Goal: Contribute content

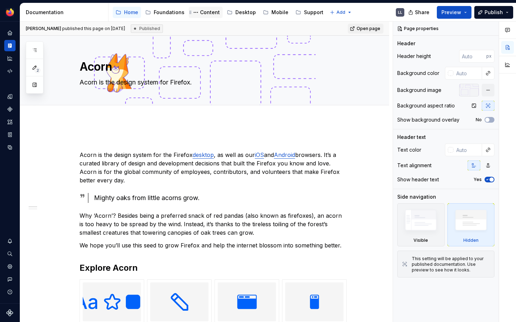
click at [209, 14] on div "Content" at bounding box center [210, 12] width 20 height 7
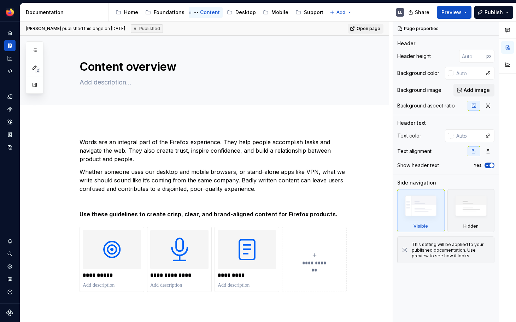
click at [206, 12] on div "Content" at bounding box center [210, 12] width 20 height 7
click at [15, 23] on button "Expand sidebar" at bounding box center [15, 22] width 10 height 10
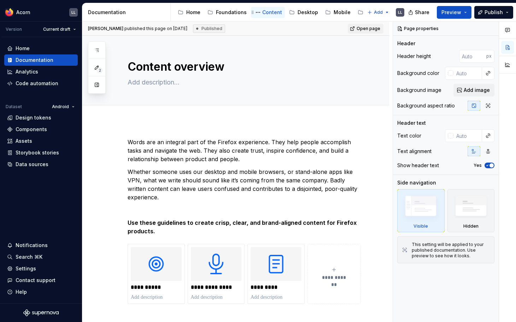
click at [268, 12] on div "Content" at bounding box center [272, 12] width 20 height 7
click at [256, 13] on button "Page tree" at bounding box center [258, 12] width 8 height 8
click at [268, 11] on html "Acorn LL Version Current draft Home Documentation Analytics Code automation Dat…" at bounding box center [258, 161] width 516 height 322
click at [239, 14] on div "Foundations" at bounding box center [231, 12] width 31 height 7
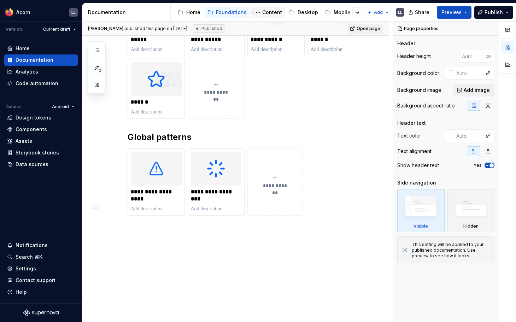
click at [267, 10] on div "Content" at bounding box center [272, 12] width 20 height 7
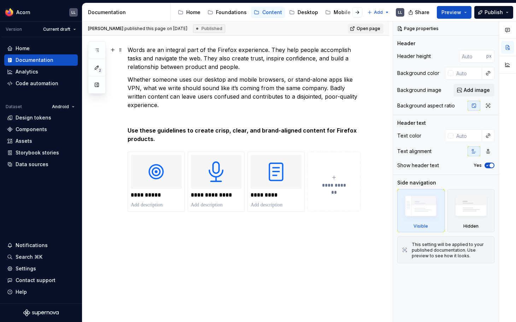
scroll to position [103, 0]
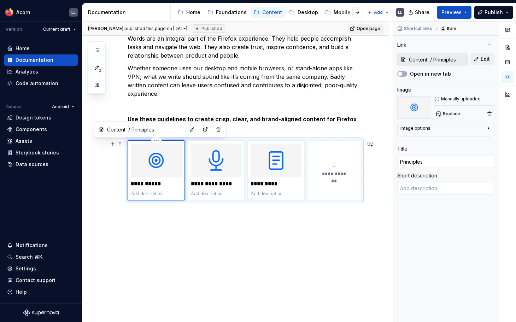
click at [156, 164] on img at bounding box center [156, 160] width 51 height 34
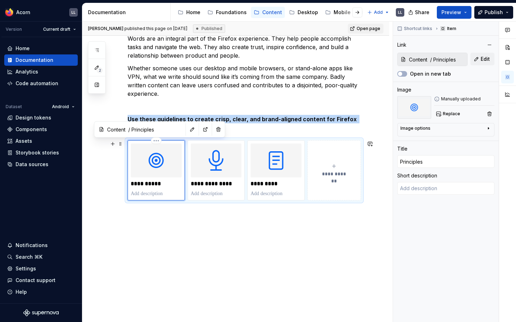
click at [156, 164] on img at bounding box center [156, 160] width 51 height 34
click at [152, 177] on img at bounding box center [156, 160] width 51 height 34
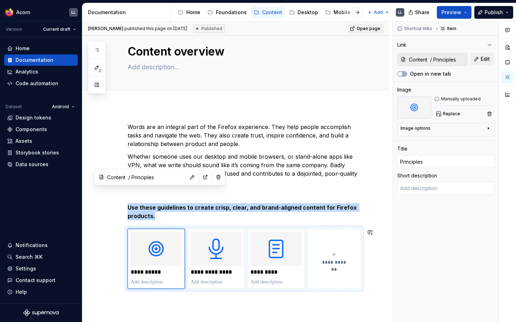
scroll to position [0, 0]
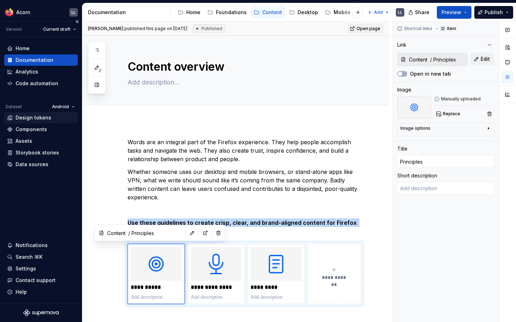
click at [53, 120] on div "Design tokens" at bounding box center [41, 117] width 68 height 7
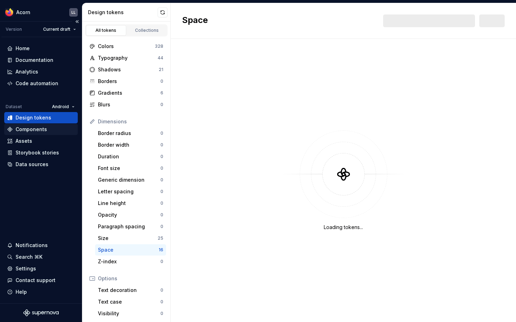
click at [46, 131] on div "Components" at bounding box center [41, 129] width 68 height 7
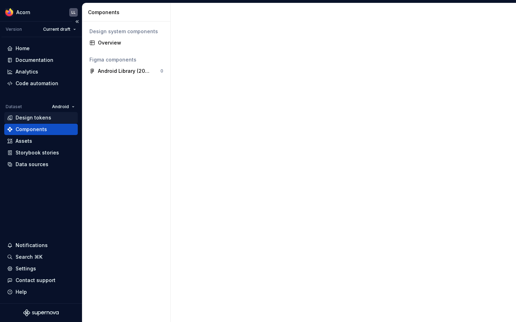
click at [47, 118] on div "Design tokens" at bounding box center [34, 117] width 36 height 7
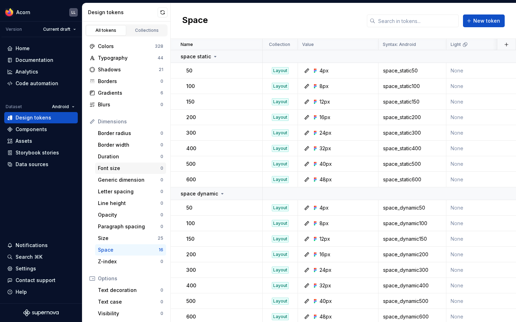
scroll to position [65, 0]
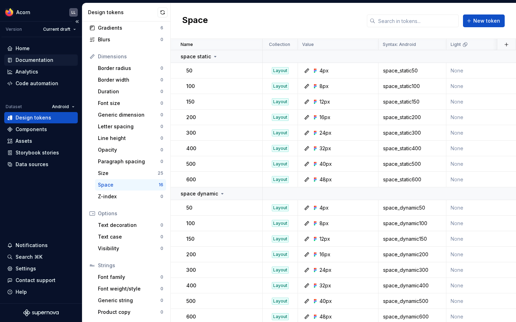
click at [44, 62] on div "Documentation" at bounding box center [35, 60] width 38 height 7
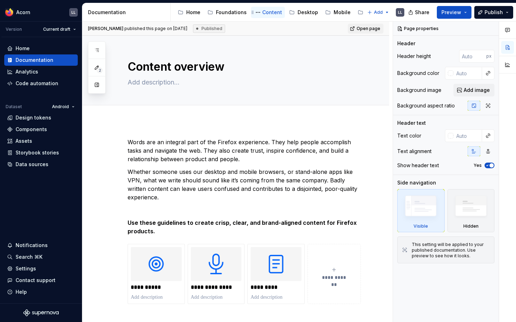
click at [265, 11] on div "Content" at bounding box center [272, 12] width 20 height 7
click at [311, 10] on div "Desktop" at bounding box center [307, 12] width 20 height 7
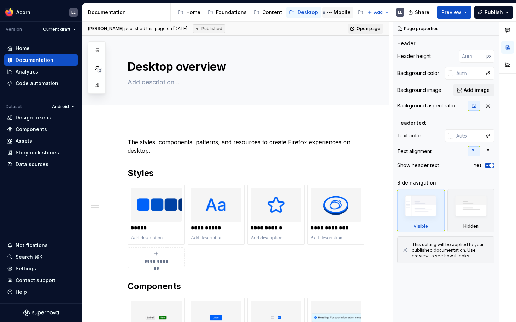
click at [333, 12] on div "Mobile" at bounding box center [341, 12] width 17 height 7
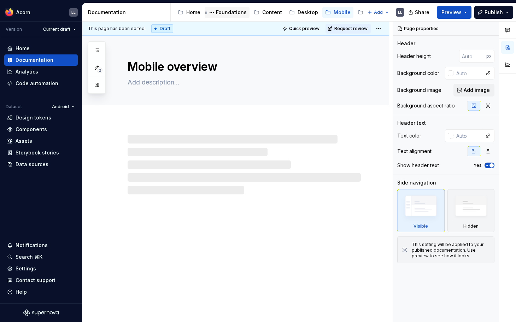
click at [220, 13] on div "Foundations" at bounding box center [231, 12] width 31 height 7
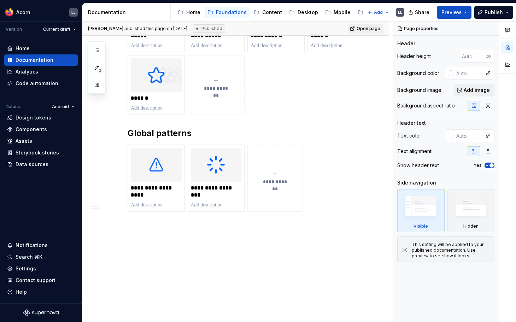
scroll to position [225, 0]
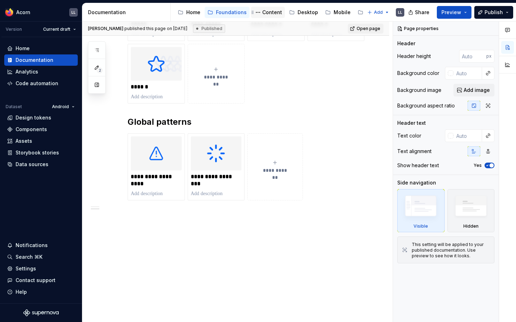
click at [268, 16] on div "Content" at bounding box center [272, 12] width 20 height 7
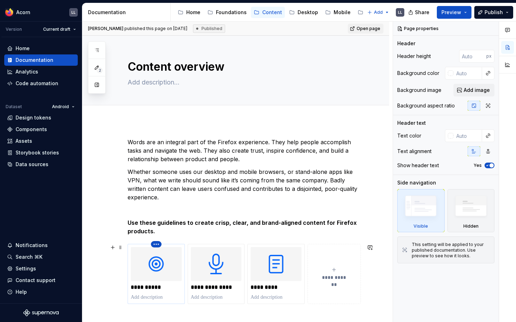
click at [156, 244] on html "Acorn LL Version Current draft Home Documentation Analytics Code automation Dat…" at bounding box center [258, 161] width 516 height 322
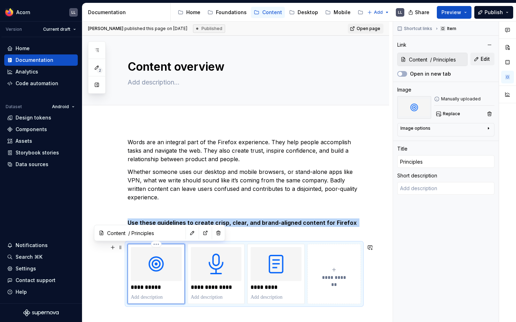
click at [150, 258] on html "Acorn LL Version Current draft Home Documentation Analytics Code automation Dat…" at bounding box center [258, 161] width 516 height 322
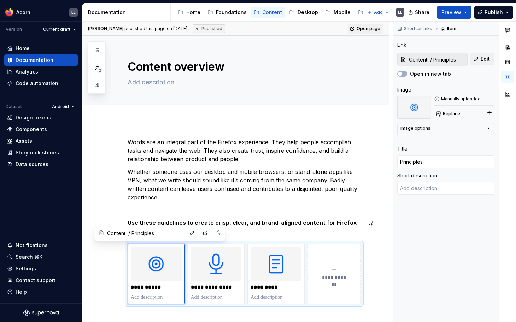
click at [143, 236] on input "Content / Principles" at bounding box center [144, 232] width 80 height 13
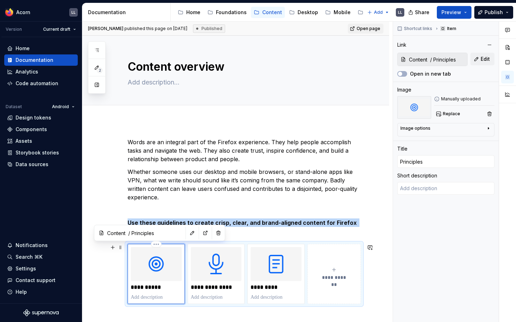
click at [149, 270] on img at bounding box center [156, 264] width 51 height 34
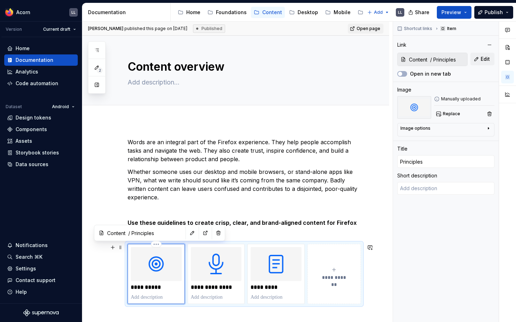
click at [145, 287] on p "**********" at bounding box center [156, 287] width 51 height 7
click at [110, 292] on div "**********" at bounding box center [235, 273] width 307 height 305
click at [64, 31] on html "Acorn LL Version Current draft Home Documentation Analytics Code automation Dat…" at bounding box center [258, 161] width 516 height 322
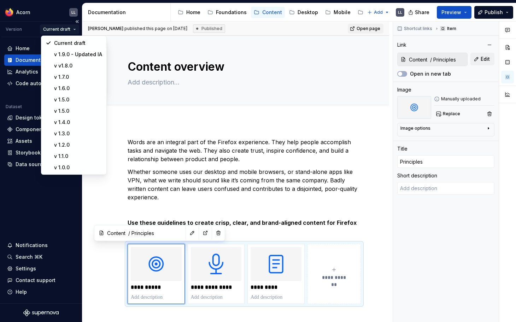
click at [64, 31] on html "Acorn LL Version Current draft Home Documentation Analytics Code automation Dat…" at bounding box center [258, 161] width 516 height 322
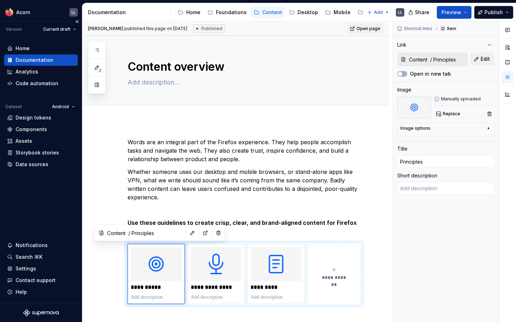
click at [12, 29] on div "Version" at bounding box center [14, 29] width 16 height 6
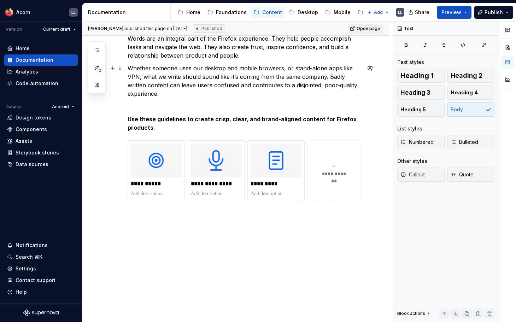
click at [244, 67] on p "Whether someone uses our desktop and mobile browsers, or stand-alone apps like …" at bounding box center [243, 81] width 233 height 34
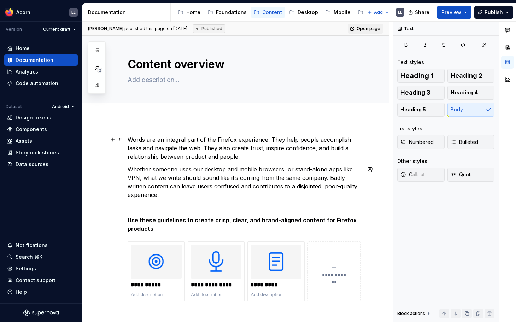
scroll to position [0, 0]
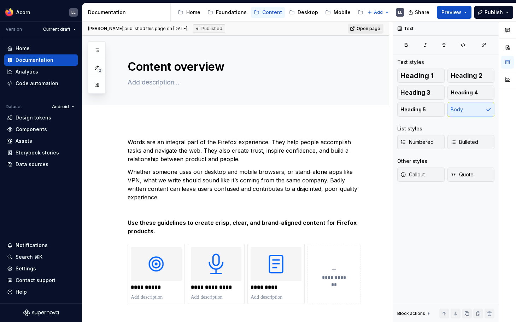
click at [378, 32] on link "Open page" at bounding box center [366, 29] width 36 height 10
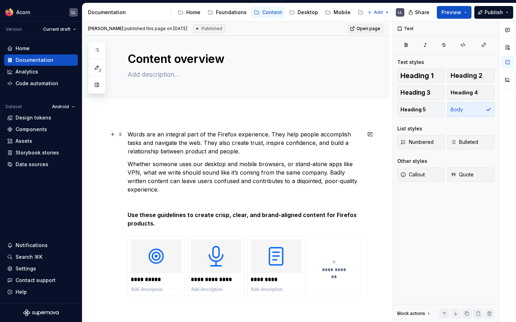
scroll to position [7, 0]
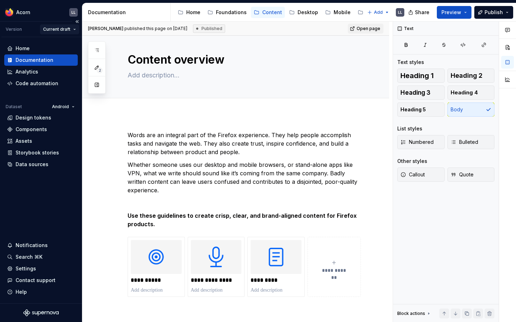
click at [62, 30] on html "Acorn LL Version Current draft Home Documentation Analytics Code automation Dat…" at bounding box center [258, 161] width 516 height 322
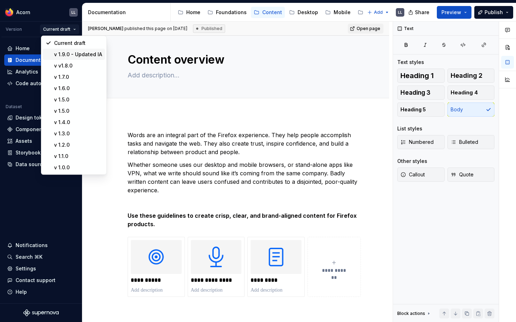
click at [65, 55] on div "v 1.9.0 - Updated IA" at bounding box center [78, 54] width 48 height 7
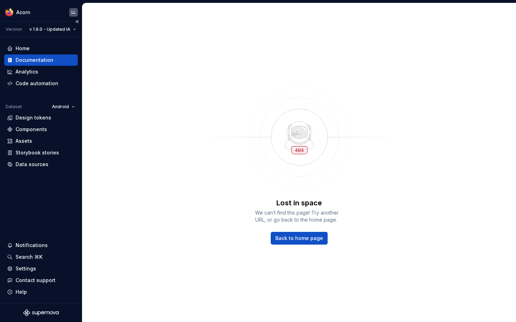
click at [57, 24] on div "Version v 1.9.0 - Updated IA" at bounding box center [41, 30] width 81 height 16
click at [56, 30] on html "Acorn LL Version v 1.9.0 - Updated IA Home Documentation Analytics Code automat…" at bounding box center [258, 161] width 516 height 322
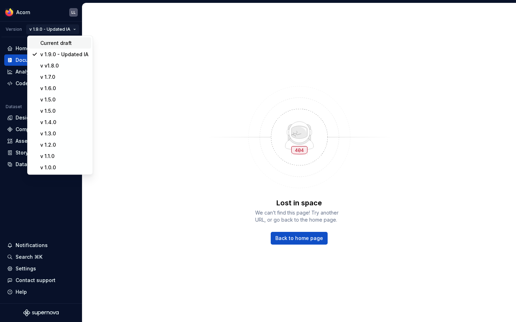
click at [58, 40] on div "Current draft" at bounding box center [64, 43] width 48 height 7
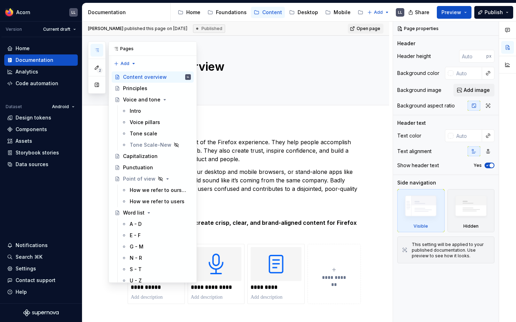
click at [101, 48] on button "button" at bounding box center [96, 50] width 13 height 13
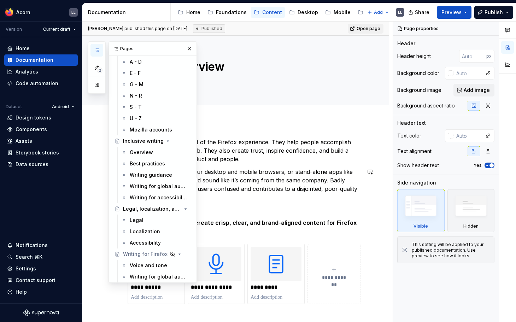
scroll to position [172, 0]
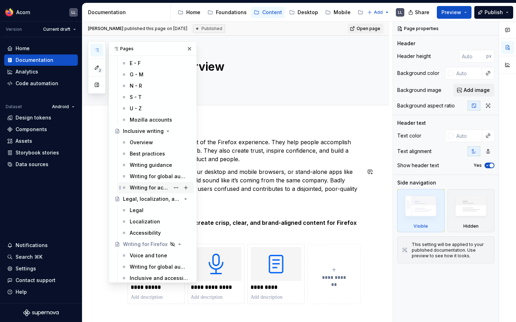
click at [144, 186] on div "Writing for accessibility" at bounding box center [150, 187] width 40 height 7
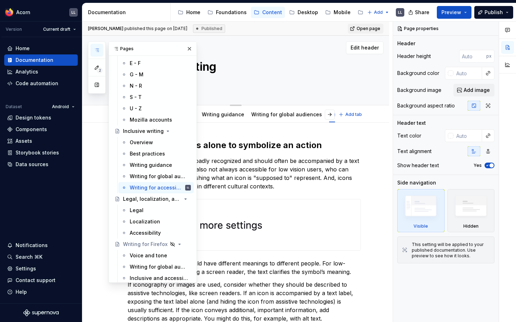
click at [321, 52] on div "Edit header" at bounding box center [232, 47] width 301 height 13
click at [190, 46] on button "button" at bounding box center [189, 49] width 10 height 10
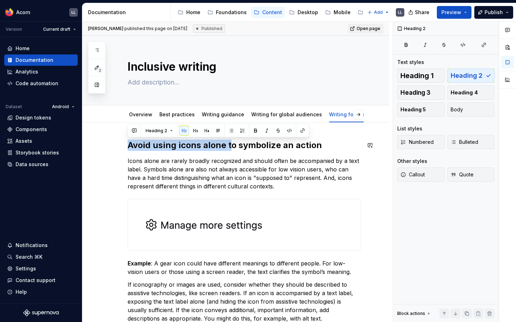
drag, startPoint x: 129, startPoint y: 145, endPoint x: 229, endPoint y: 145, distance: 100.3
click at [229, 145] on h2 "Avoid using icons alone to symbolize an action" at bounding box center [243, 144] width 233 height 11
copy h2 "Avoid using icons alone t"
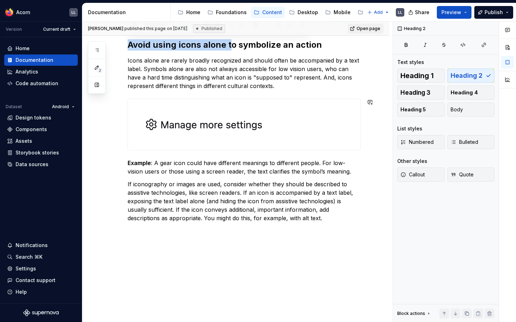
scroll to position [105, 0]
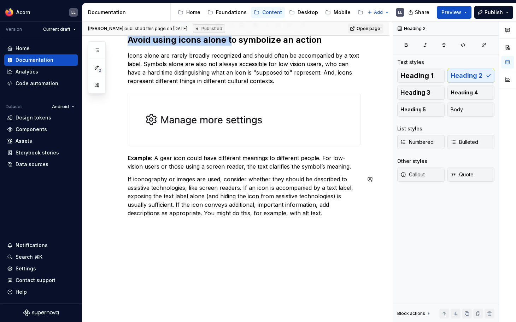
click at [171, 242] on div "Avoid using icons alone to symbolize an action Icons alone are rarely broadly r…" at bounding box center [235, 169] width 307 height 305
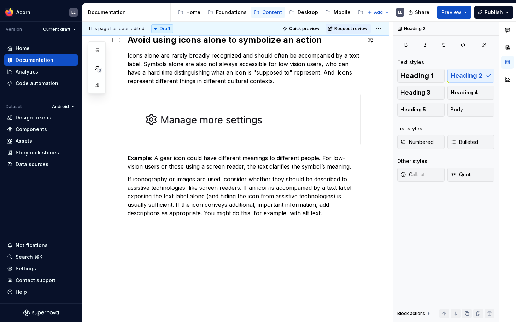
click at [148, 42] on h2 "Avoid using icons alone to symbolize an action" at bounding box center [243, 39] width 233 height 11
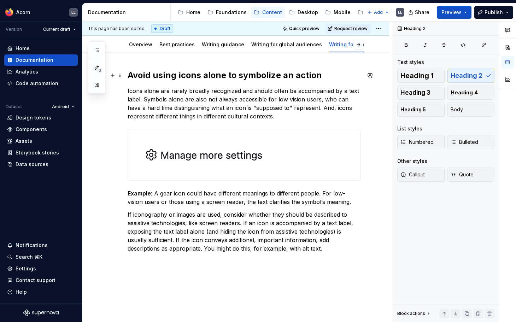
scroll to position [66, 0]
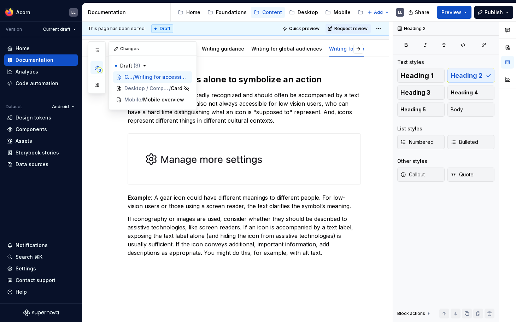
click at [101, 65] on button "3" at bounding box center [96, 67] width 13 height 13
click at [100, 51] on button "button" at bounding box center [96, 50] width 13 height 13
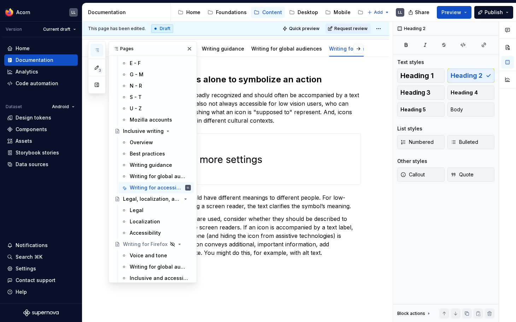
click at [304, 69] on div "Avoid using icons alone to symbolize an action Icons alone are rarely broadly r…" at bounding box center [235, 215] width 307 height 317
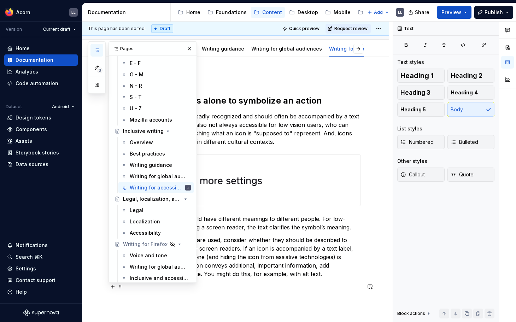
scroll to position [83, 0]
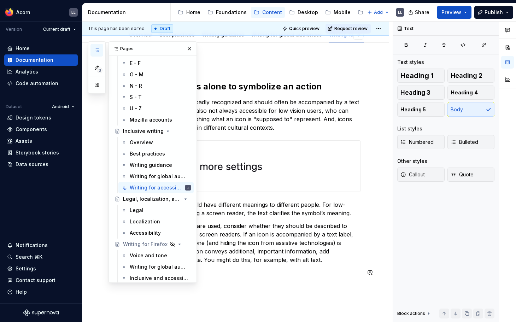
click at [220, 291] on div "Avoid using icons alone to symbolize an action Icons alone are rarely broadly r…" at bounding box center [235, 212] width 307 height 339
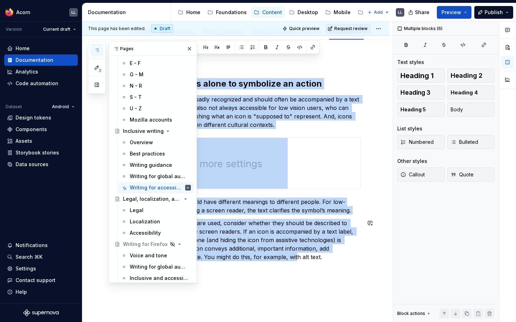
click at [253, 257] on p "If iconography or images are used, consider whether they should be described to…" at bounding box center [243, 240] width 233 height 42
click at [78, 22] on button "Collapse sidebar" at bounding box center [77, 22] width 10 height 10
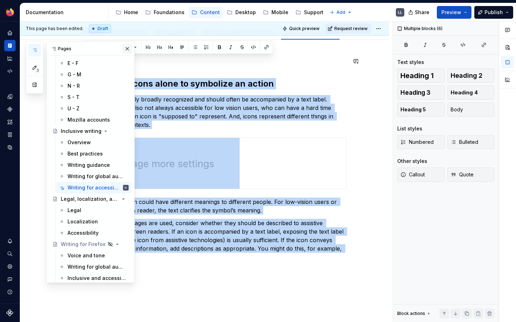
click at [129, 49] on button "button" at bounding box center [127, 49] width 10 height 10
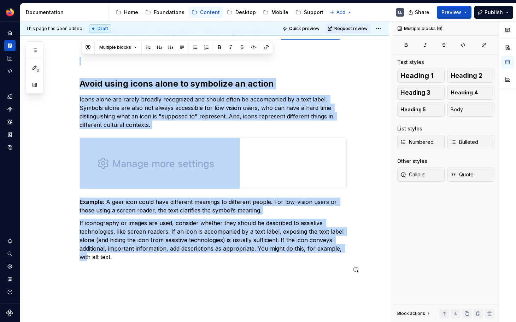
click at [159, 289] on div "Avoid using icons alone to symbolize an action Icons alone are rarely broadly r…" at bounding box center [204, 209] width 369 height 339
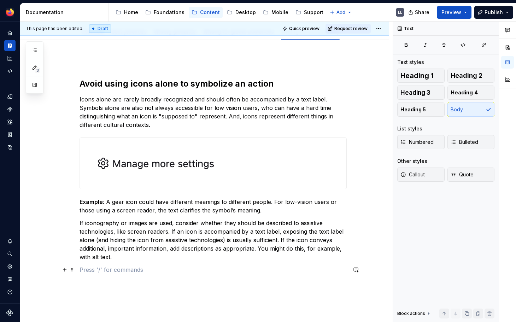
click at [133, 270] on p at bounding box center [212, 269] width 267 height 8
type textarea "*"
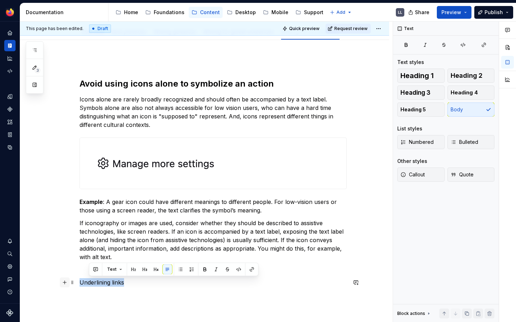
drag, startPoint x: 146, startPoint y: 279, endPoint x: 66, endPoint y: 279, distance: 79.8
click at [79, 279] on div "Avoid using icons alone to symbolize an action Icons alone are rarely broadly r…" at bounding box center [212, 176] width 267 height 238
click at [456, 76] on span "Heading 2" at bounding box center [466, 75] width 32 height 7
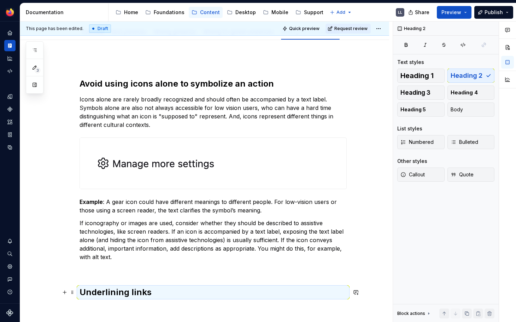
click at [182, 292] on h2 "Underlining links" at bounding box center [212, 291] width 267 height 11
click at [162, 312] on div "Avoid using icons alone to symbolize an action Icons alone are rarely broadly r…" at bounding box center [204, 221] width 369 height 363
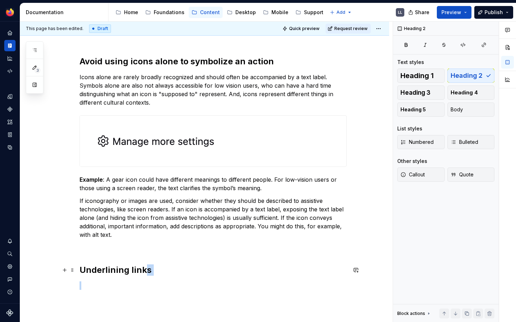
click at [148, 294] on div "Avoid using icons alone to symbolize an action Icons alone are rarely broadly r…" at bounding box center [204, 206] width 369 height 377
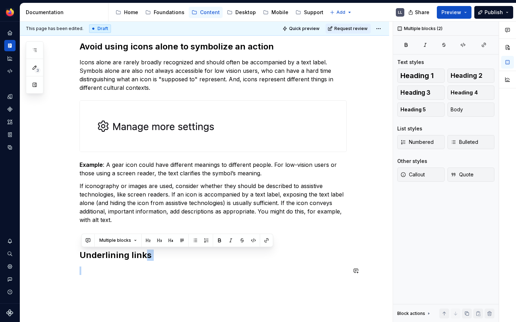
click at [164, 259] on h2 "Underlining links" at bounding box center [212, 254] width 267 height 11
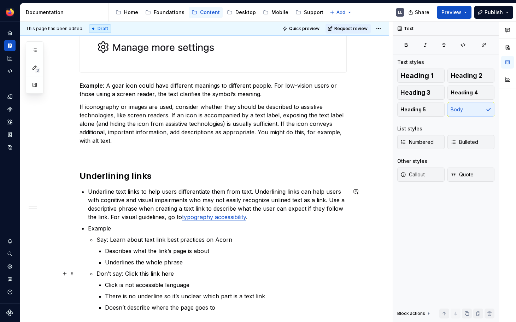
scroll to position [226, 0]
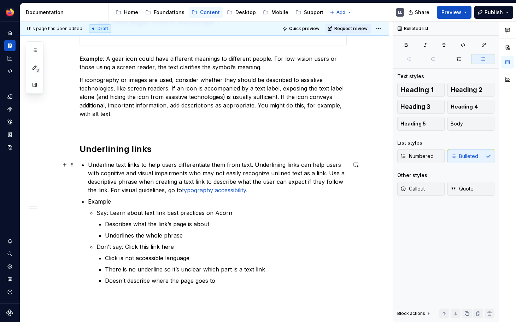
click at [91, 167] on p "Underline text links to help users differentiate them from text. Underlining li…" at bounding box center [217, 177] width 259 height 34
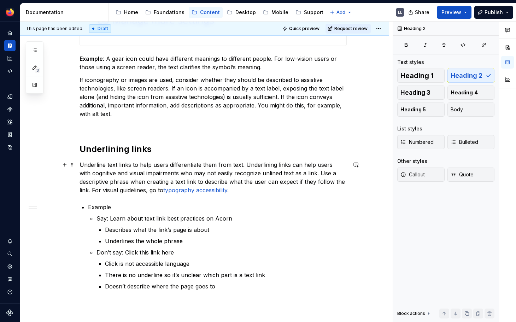
click at [150, 176] on p "Underline text links to help users differentiate them from text. Underlining li…" at bounding box center [212, 177] width 267 height 34
click at [105, 165] on p "Underline text links to help users differentiate them from text. Underlining li…" at bounding box center [212, 177] width 267 height 34
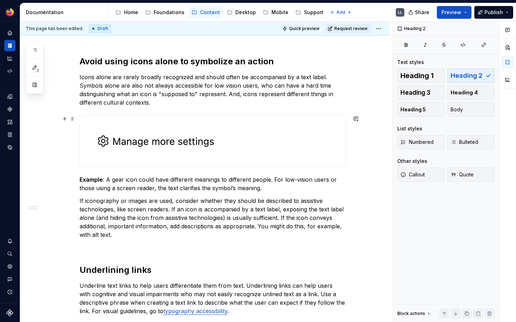
scroll to position [104, 0]
click at [82, 272] on h2 "Underlining links" at bounding box center [212, 270] width 267 height 11
click at [126, 273] on h2 "Underlining links" at bounding box center [212, 270] width 267 height 11
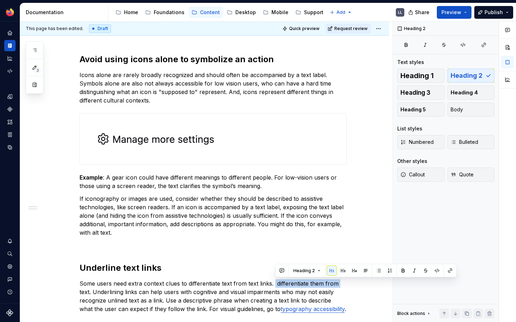
scroll to position [115, 0]
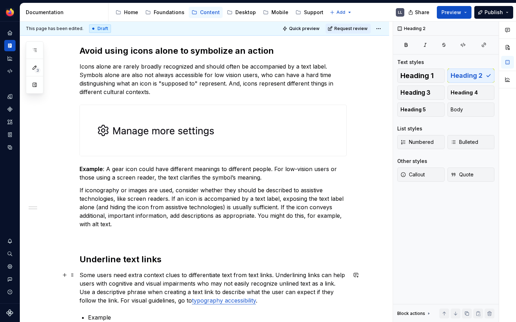
click at [89, 283] on p "Some users need extra context clues to differentiate text from text links. Unde…" at bounding box center [212, 288] width 267 height 34
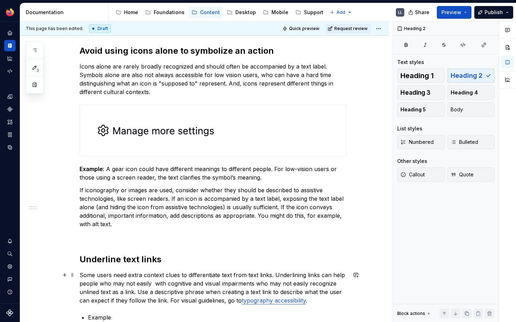
click at [115, 283] on p "Some users need extra context clues to differentiate text from text links. Unde…" at bounding box center [212, 288] width 267 height 34
click at [257, 272] on p "Some users need extra context clues to differentiate text from text links. Unde…" at bounding box center [212, 288] width 267 height 34
click at [108, 274] on p "Some users need extra context clues to differentiate text from text links. Unde…" at bounding box center [212, 288] width 267 height 34
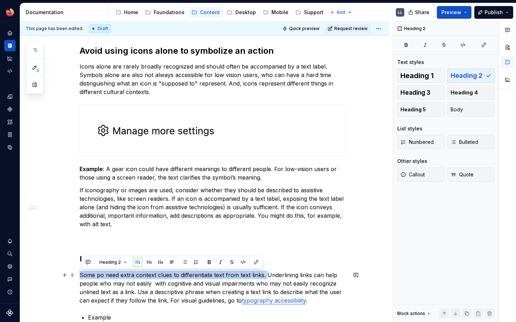
drag, startPoint x: 269, startPoint y: 276, endPoint x: 46, endPoint y: 271, distance: 223.2
click at [46, 271] on div "Avoid using icons alone to symbolize an action Icons alone are rarely broadly r…" at bounding box center [204, 264] width 369 height 515
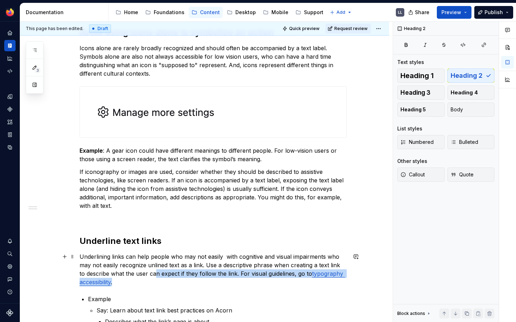
click at [157, 293] on div "Avoid using icons alone to symbolize an action Icons alone are rarely broadly r…" at bounding box center [212, 202] width 267 height 393
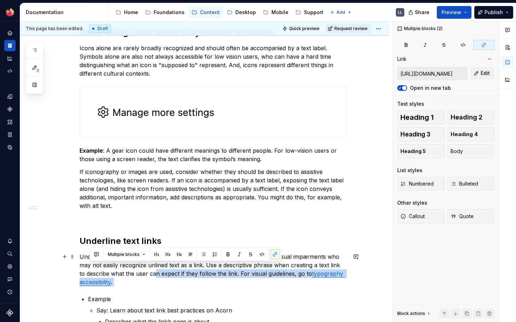
scroll to position [140, 0]
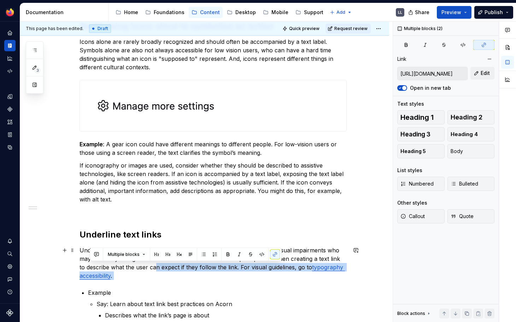
click at [255, 281] on div "Avoid using icons alone to symbolize an action Icons alone are rarely broadly r…" at bounding box center [212, 195] width 267 height 393
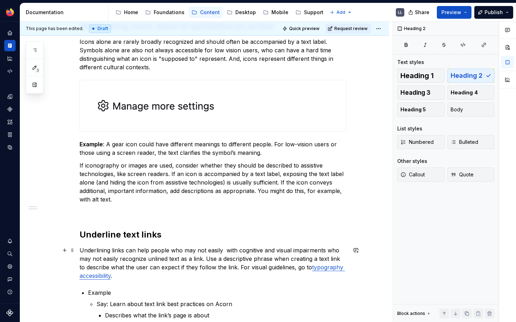
click at [216, 251] on p "Underlining links can help people who may not easily with cognitive and visual …" at bounding box center [212, 263] width 267 height 34
click at [225, 251] on p "Underlining links can help people who may not easily with cognitive and visual …" at bounding box center [212, 263] width 267 height 34
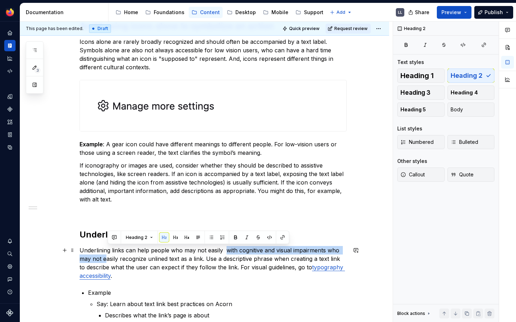
drag, startPoint x: 106, startPoint y: 259, endPoint x: 226, endPoint y: 250, distance: 119.7
click at [226, 250] on p "Underlining links can help people who may not easily with cognitive and visual …" at bounding box center [212, 263] width 267 height 34
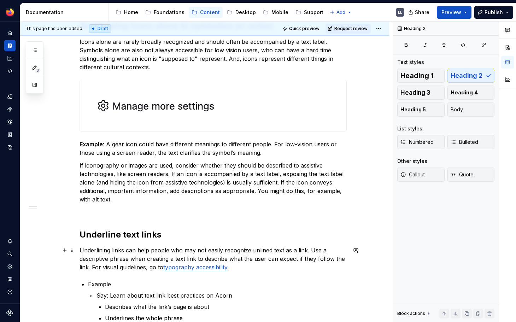
click at [309, 252] on p "Underlining links can help people who may not easily recognize unlined text as …" at bounding box center [212, 258] width 267 height 25
click at [312, 252] on p "Underlining links can help people who may not easily recognize unlined text as …" at bounding box center [212, 258] width 267 height 25
click at [250, 258] on p "Underlining links can help people who may not easily recognize unlined text as …" at bounding box center [212, 258] width 267 height 25
click at [260, 259] on p "Underlining links can help people who may not easily recognize unlined text as …" at bounding box center [212, 258] width 267 height 25
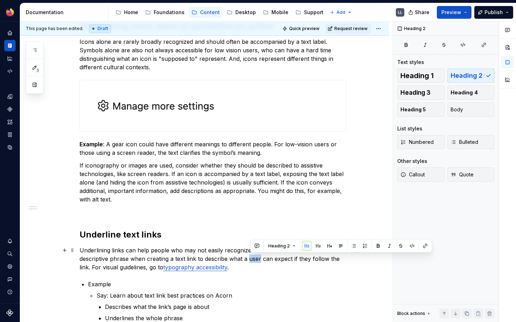
click at [260, 259] on p "Underlining links can help people who may not easily recognize unlined text as …" at bounding box center [212, 258] width 267 height 25
click at [278, 262] on p "Underlining links can help people who may not easily recognize unlined text as …" at bounding box center [212, 258] width 267 height 25
click at [113, 263] on p "Underlining links can help people who may not easily recognize unlined text as …" at bounding box center [212, 258] width 267 height 25
click at [100, 271] on p "Underlining links can help people who may not easily recognize unlined text as …" at bounding box center [212, 258] width 267 height 25
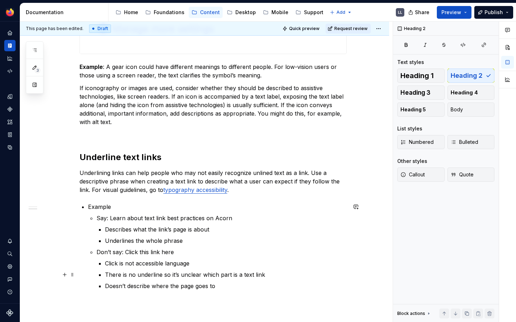
scroll to position [217, 0]
click at [228, 200] on div "Avoid using icons alone to symbolize an action Icons alone are rarely broadly r…" at bounding box center [212, 115] width 267 height 385
click at [249, 186] on p "Underlining links can help people who may not easily recognize unlined text as …" at bounding box center [212, 181] width 267 height 25
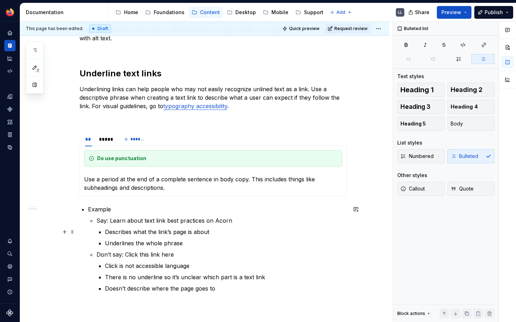
scroll to position [311, 0]
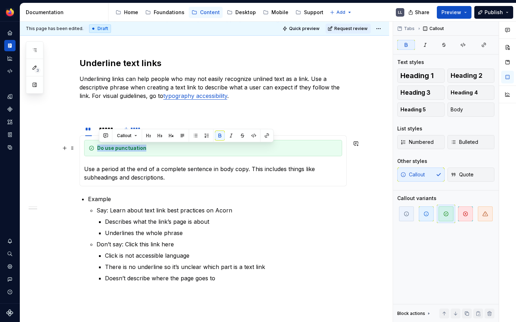
drag, startPoint x: 98, startPoint y: 148, endPoint x: 149, endPoint y: 148, distance: 50.9
click at [149, 148] on div "Do use punctuation" at bounding box center [213, 148] width 258 height 16
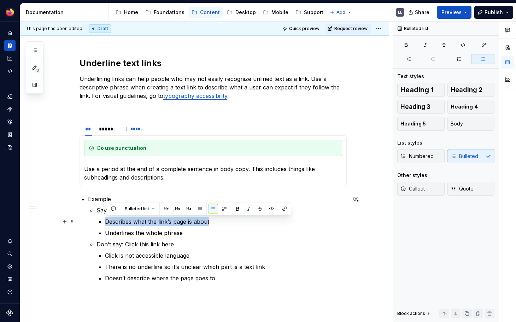
drag, startPoint x: 108, startPoint y: 221, endPoint x: 210, endPoint y: 224, distance: 102.4
click at [210, 224] on p "Describes what the link’s page is about" at bounding box center [226, 221] width 242 height 8
copy p "Describes what the link’s page is about"
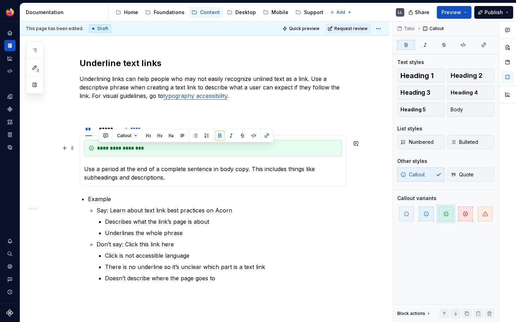
drag, startPoint x: 100, startPoint y: 149, endPoint x: 145, endPoint y: 149, distance: 45.6
click at [144, 149] on strong "**********" at bounding box center [120, 148] width 47 height 5
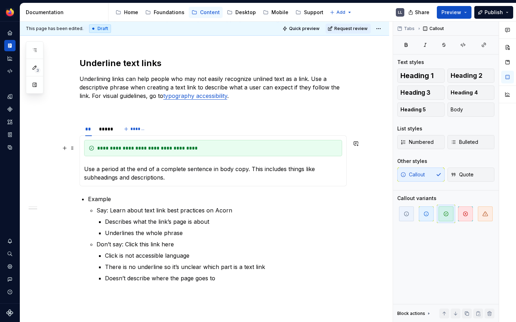
click at [122, 148] on div "**********" at bounding box center [217, 147] width 240 height 7
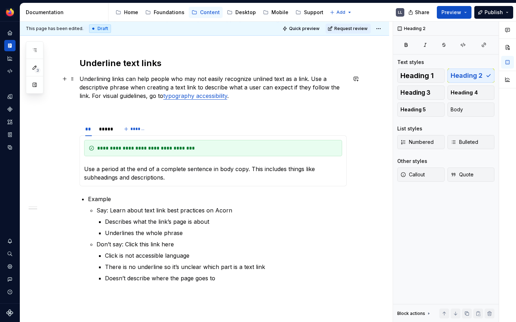
click at [95, 99] on p "Underlining links can help people who may not easily recognize unlined text as …" at bounding box center [212, 87] width 267 height 25
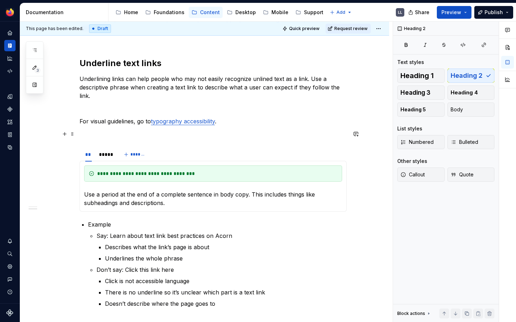
click at [96, 135] on p at bounding box center [212, 134] width 267 height 8
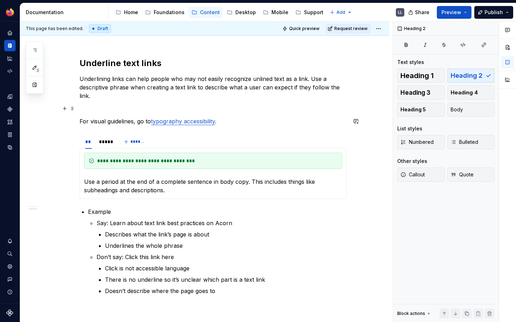
click at [98, 108] on p at bounding box center [212, 108] width 267 height 8
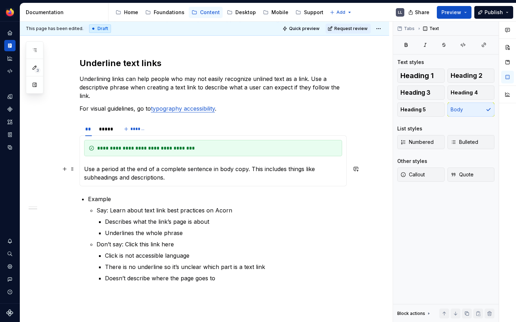
click at [134, 171] on p "Use a period at the end of a complete sentence in body copy. This includes thin…" at bounding box center [213, 173] width 258 height 17
click at [168, 177] on p "Use a period at the end of a complete sentence in body copy. This includes thin…" at bounding box center [213, 173] width 258 height 17
click at [183, 178] on p "Use a period at the end of a complete sentence in body copy. This includes thin…" at bounding box center [213, 173] width 258 height 17
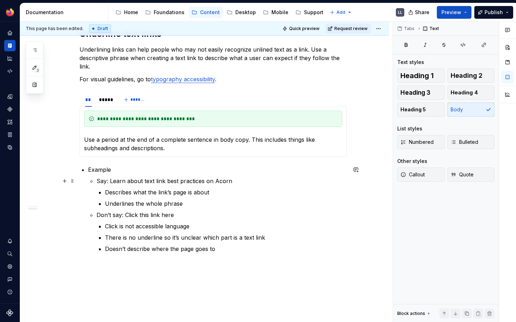
scroll to position [349, 0]
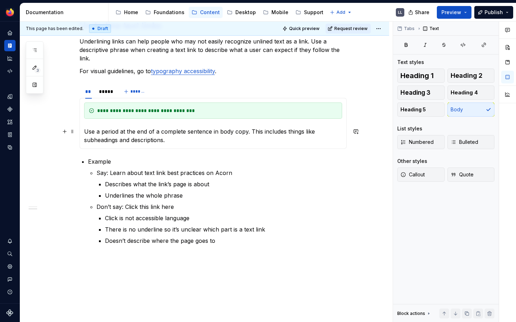
click at [88, 131] on p "Use a period at the end of a complete sentence in body copy. This includes thin…" at bounding box center [213, 135] width 258 height 17
click at [197, 191] on p "Underlines the whole phrase" at bounding box center [226, 195] width 242 height 8
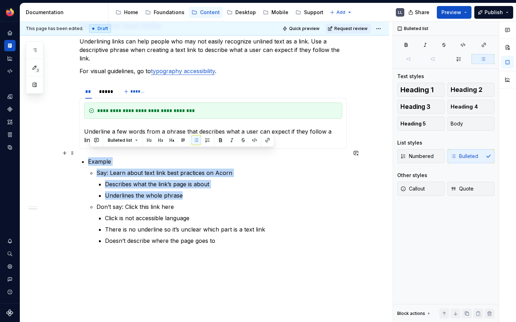
drag, startPoint x: 195, startPoint y: 186, endPoint x: 78, endPoint y: 151, distance: 122.5
click at [78, 151] on div "Avoid using icons alone to symbolize an action Icons alone are rarely broadly r…" at bounding box center [204, 70] width 369 height 593
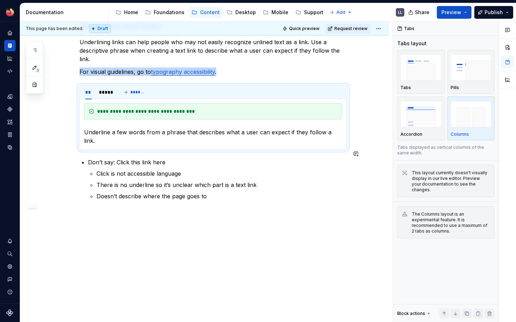
scroll to position [340, 0]
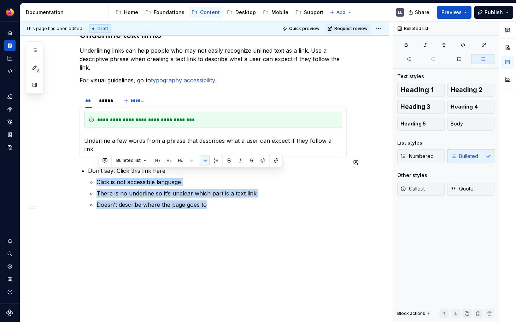
drag, startPoint x: 209, startPoint y: 197, endPoint x: 98, endPoint y: 172, distance: 114.0
click at [98, 178] on ul "Click is not accessible language There is no underline so it’s unclear which pa…" at bounding box center [221, 193] width 250 height 31
copy ul "Click is not accessible language There is no underline so it’s unclear which pa…"
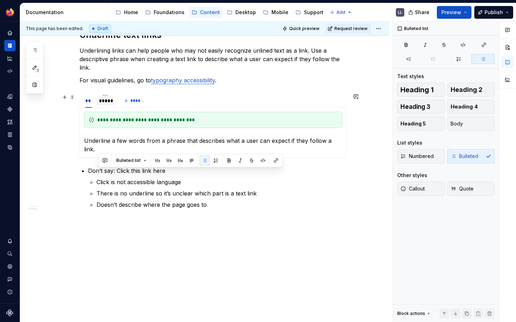
click at [109, 99] on div "*****" at bounding box center [105, 100] width 13 height 7
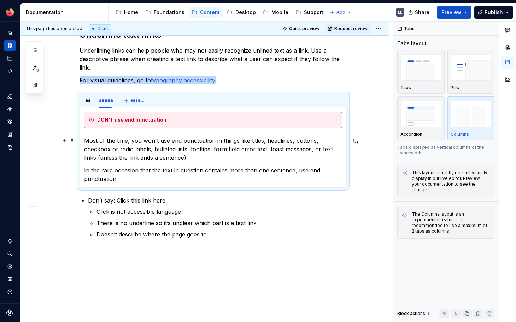
click at [87, 141] on p "Most of the time, you won't use end punctuation in things like titles, headline…" at bounding box center [213, 148] width 258 height 25
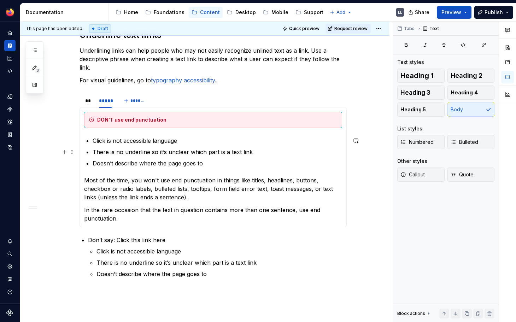
click at [168, 152] on p "There is no underline so it’s unclear which part is a text link" at bounding box center [217, 152] width 249 height 8
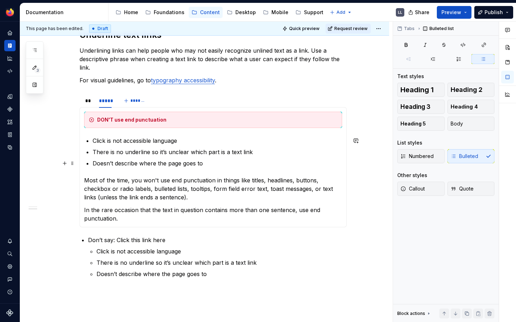
click at [212, 162] on p "Doesn’t describe where the page goes to" at bounding box center [217, 163] width 249 height 8
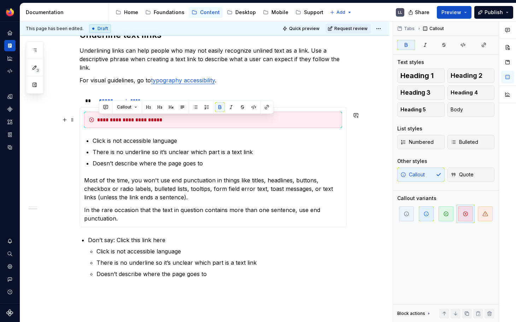
drag, startPoint x: 100, startPoint y: 120, endPoint x: 168, endPoint y: 120, distance: 67.8
click at [168, 120] on div "**********" at bounding box center [217, 119] width 240 height 7
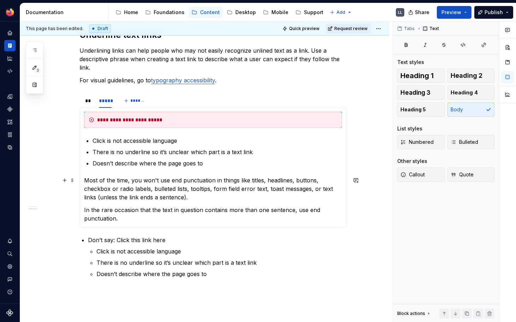
click at [186, 192] on p "Most of the time, you won't use end punctuation in things like titles, headline…" at bounding box center [213, 188] width 258 height 25
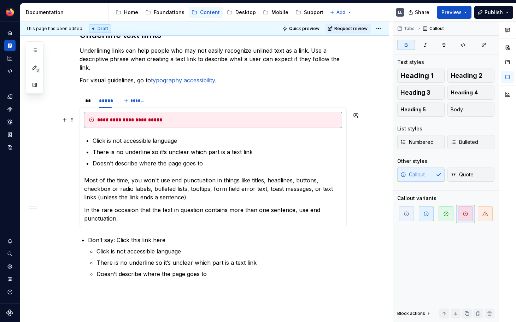
click at [115, 122] on strong "**********" at bounding box center [129, 119] width 65 height 5
click at [117, 120] on strong "**********" at bounding box center [129, 119] width 65 height 5
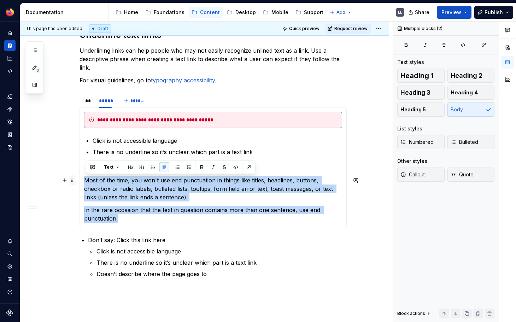
drag, startPoint x: 139, startPoint y: 221, endPoint x: 77, endPoint y: 181, distance: 74.4
click at [79, 181] on div "Avoid using icons alone to symbolize an action Icons alone are rarely broadly r…" at bounding box center [212, 52] width 267 height 504
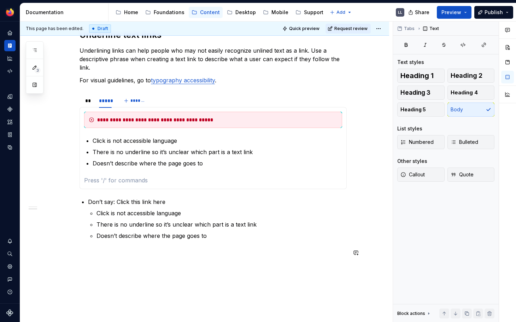
click at [202, 241] on div "Avoid using icons alone to symbolize an action Icons alone are rarely broadly r…" at bounding box center [212, 28] width 267 height 457
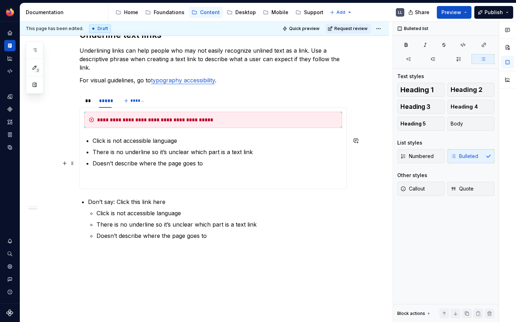
click at [243, 165] on p "Doesn’t describe where the page goes to" at bounding box center [217, 163] width 249 height 8
click at [114, 118] on strong "**********" at bounding box center [155, 119] width 116 height 5
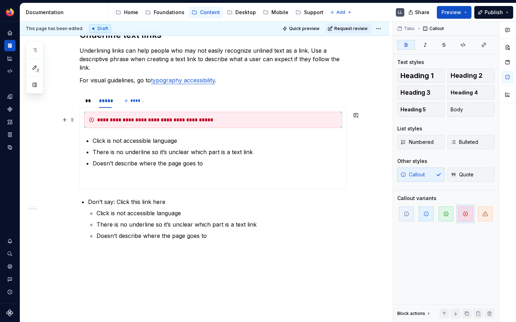
click at [100, 119] on strong "**********" at bounding box center [155, 119] width 116 height 5
click at [113, 120] on strong "**********" at bounding box center [155, 119] width 116 height 5
drag, startPoint x: 164, startPoint y: 121, endPoint x: 213, endPoint y: 123, distance: 49.5
click at [213, 123] on div "**********" at bounding box center [217, 119] width 240 height 7
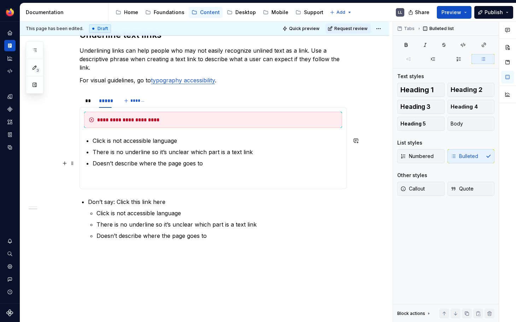
click at [118, 163] on p "Doesn’t describe where the page goes to" at bounding box center [217, 163] width 249 height 8
click at [199, 163] on p "Doesn’t describe where the page goes to" at bounding box center [217, 163] width 249 height 8
click at [192, 146] on ul "Click is not accessible language There is no underline so it’s unclear which pa…" at bounding box center [217, 151] width 249 height 31
click at [97, 141] on p "Click is not accessible language" at bounding box center [217, 140] width 249 height 8
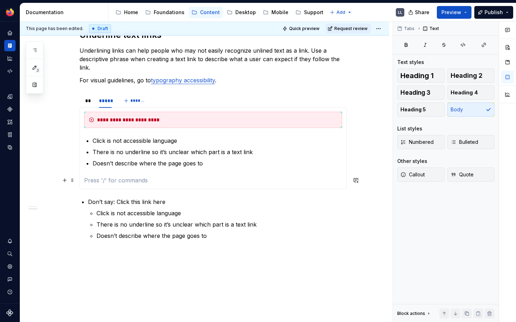
click at [96, 176] on p at bounding box center [213, 180] width 258 height 8
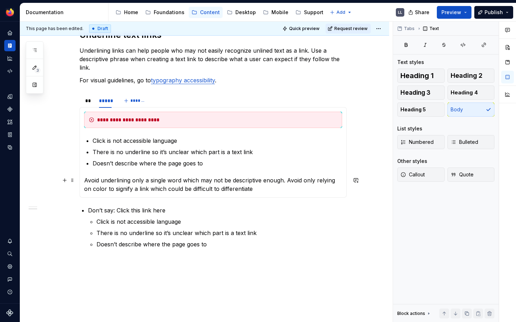
click at [336, 180] on p "Avoid underlining only a single word which may not be descriptive enough. Avoid…" at bounding box center [213, 184] width 258 height 17
click at [162, 189] on p "Avoid underlining only a single word which may not be descriptive enough. Avoid…" at bounding box center [213, 184] width 258 height 17
click at [284, 190] on p "Avoid underlining only a single word which may not be descriptive enough. Avoid…" at bounding box center [213, 184] width 258 height 17
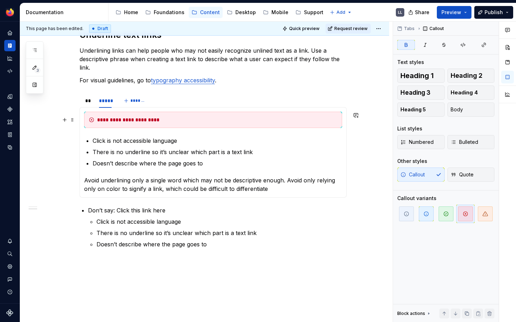
click at [176, 120] on div "**********" at bounding box center [217, 119] width 240 height 7
click at [160, 120] on strong "**********" at bounding box center [129, 119] width 65 height 5
click at [159, 120] on strong "**********" at bounding box center [129, 119] width 65 height 5
click at [159, 121] on strong "**********" at bounding box center [140, 119] width 86 height 5
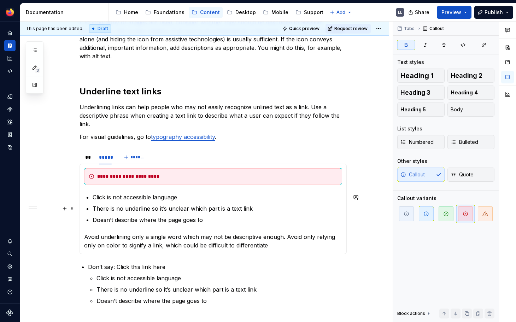
scroll to position [274, 0]
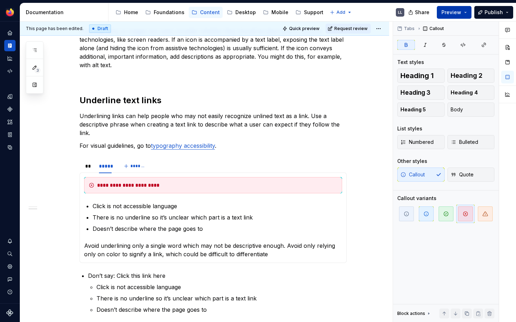
click at [467, 12] on button "Preview" at bounding box center [454, 12] width 35 height 13
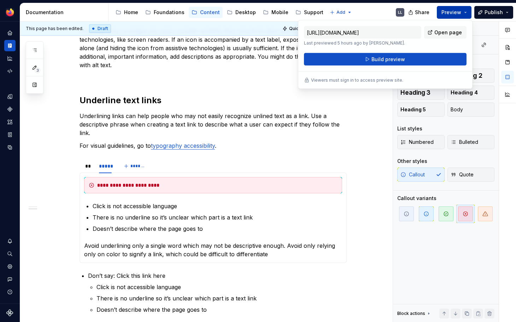
click at [467, 12] on button "Preview" at bounding box center [454, 12] width 35 height 13
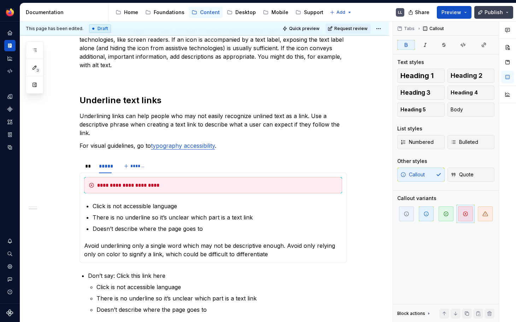
click at [508, 12] on button "Publish" at bounding box center [493, 12] width 39 height 13
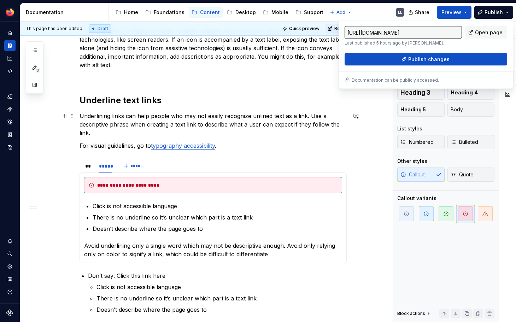
click at [265, 132] on p "Underlining links can help people who may not easily recognize unlined text as …" at bounding box center [212, 124] width 267 height 25
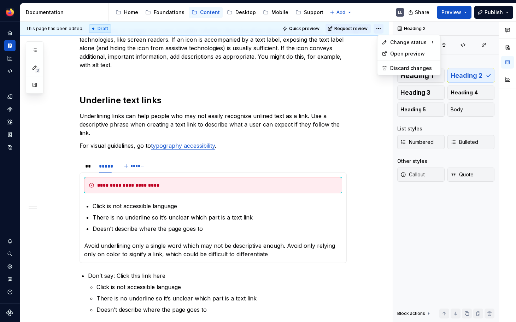
click at [381, 31] on html "Acorn LL Dataset Android Documentation Accessibility guide for tree Page tree. …" at bounding box center [258, 161] width 516 height 322
click at [352, 50] on html "Acorn LL Dataset Android Documentation Accessibility guide for tree Page tree. …" at bounding box center [258, 161] width 516 height 322
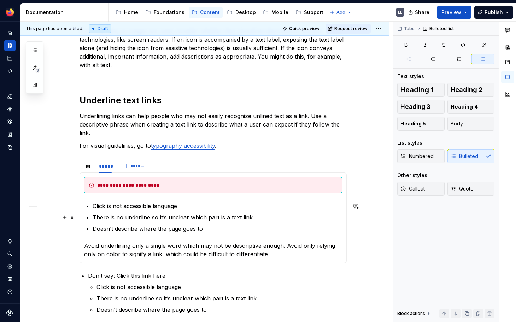
click at [164, 212] on ul "Click is not accessible language There is no underline so it’s unclear which pa…" at bounding box center [217, 217] width 249 height 31
click at [170, 185] on div "**********" at bounding box center [217, 185] width 240 height 7
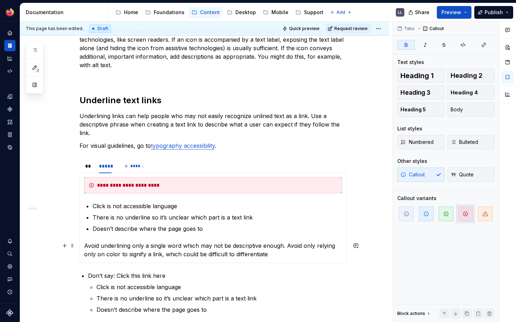
click at [286, 246] on p "Avoid underlining only a single word which may not be descriptive enough. Avoid…" at bounding box center [213, 249] width 258 height 17
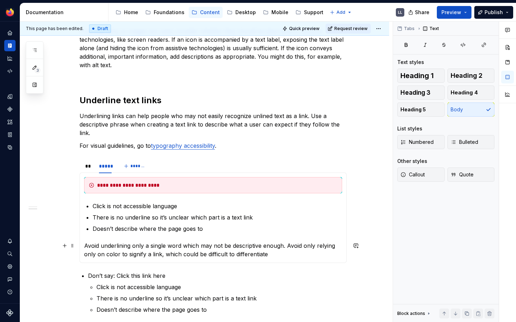
click at [287, 246] on p "Avoid underlining only a single word which may not be descriptive enough. Avoid…" at bounding box center [213, 249] width 258 height 17
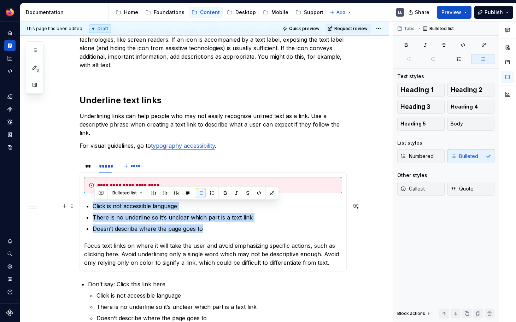
drag, startPoint x: 227, startPoint y: 227, endPoint x: 90, endPoint y: 205, distance: 139.5
click at [93, 205] on ul "Click is not accessible language There is no underline so it’s unclear which pa…" at bounding box center [217, 217] width 249 height 31
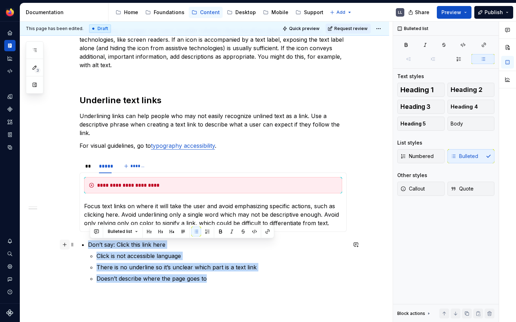
drag, startPoint x: 230, startPoint y: 280, endPoint x: 69, endPoint y: 241, distance: 165.3
click at [79, 241] on div "Avoid using icons alone to symbolize an action Icons alone are rarely broadly r…" at bounding box center [212, 86] width 267 height 443
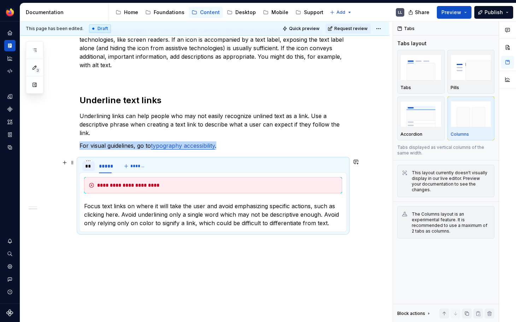
click at [92, 165] on div "**" at bounding box center [88, 165] width 7 height 7
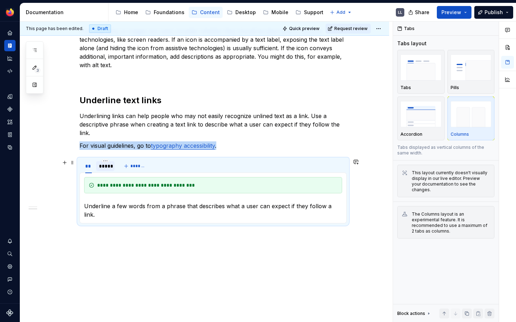
click at [102, 164] on div "*****" at bounding box center [105, 165] width 13 height 7
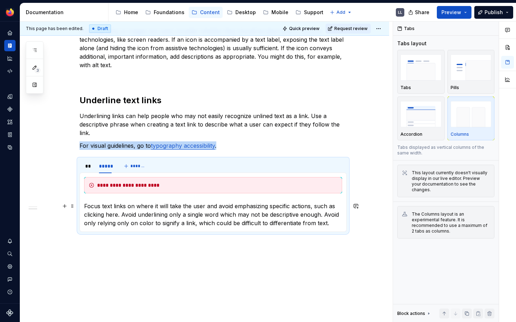
click at [135, 216] on p "Focus text links on where it will take the user and avoid emphasizing specific …" at bounding box center [213, 214] width 258 height 25
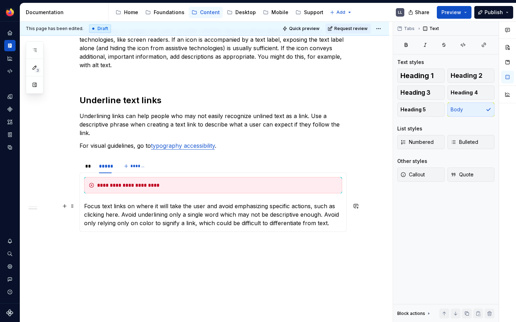
click at [125, 216] on p "Focus text links on where it will take the user and avoid emphasizing specific …" at bounding box center [213, 214] width 258 height 25
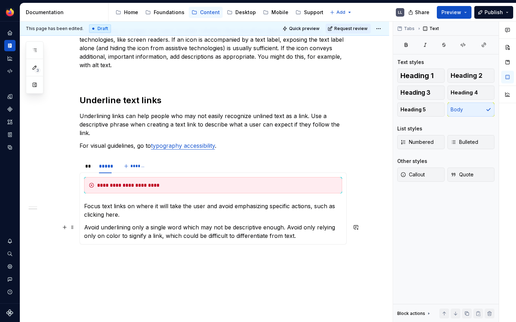
click at [289, 229] on p "Avoid underlining only a single word which may not be descriptive enough. Avoid…" at bounding box center [213, 231] width 258 height 17
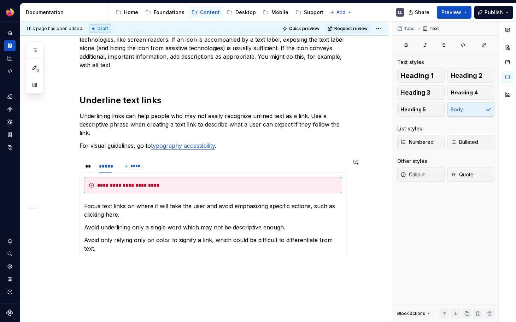
click at [186, 284] on div "Avoid using icons alone to symbolize an action Icons alone are rarely broadly r…" at bounding box center [204, 108] width 369 height 520
click at [101, 241] on p "Avoid only relying only on color to signify a link, which could be difficult to…" at bounding box center [213, 244] width 258 height 17
click at [90, 241] on p "Avoid only relying only on color to signify a link, which could be difficult to…" at bounding box center [213, 244] width 258 height 17
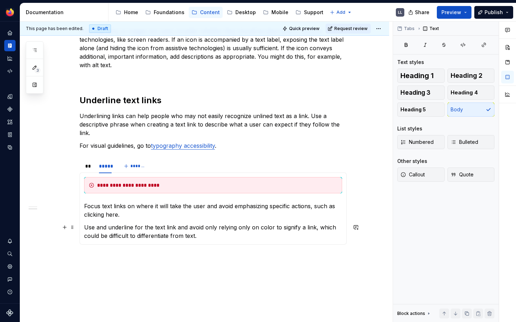
click at [233, 238] on p "Use and underline for the text link and avoid only relying only on color to sig…" at bounding box center [213, 231] width 258 height 17
click at [146, 215] on p "Focus text links on where it will take the user and avoid emphasizing specific …" at bounding box center [213, 210] width 258 height 17
click at [125, 207] on p "Focus text links on where it will take the user and avoid emphasizing specific …" at bounding box center [213, 210] width 258 height 17
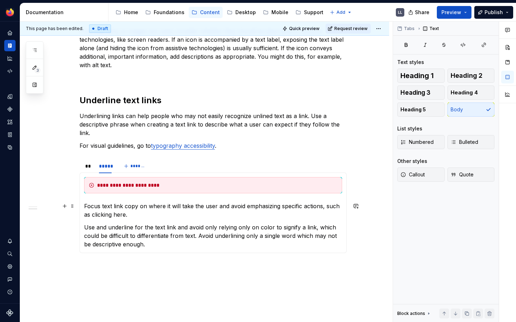
click at [217, 208] on p "Focus text link copy on where it will take the user and avoid emphasizing speci…" at bounding box center [213, 210] width 258 height 17
click at [253, 234] on p "Use and underline for the text link and avoid only relying only on color to sig…" at bounding box center [213, 235] width 258 height 25
click at [293, 210] on p "Focus text link copy on where it will take the user, and avoid emphasizing spec…" at bounding box center [213, 210] width 258 height 17
click at [325, 206] on p "Focus text link copy on where it will take the user, and avoid emphasizing spec…" at bounding box center [213, 210] width 258 height 17
click at [231, 213] on p "Focus text link copy on where it will take the user, and avoid emphasizing spec…" at bounding box center [213, 210] width 258 height 17
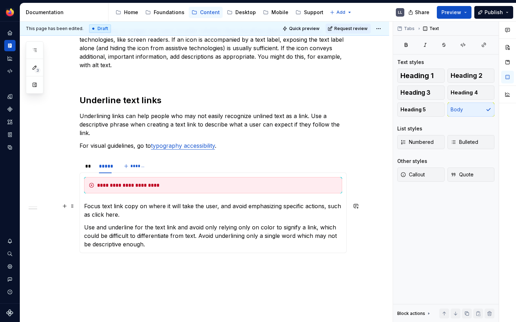
click at [178, 215] on p "Focus text link copy on where it will take the user, and avoid emphasizing spec…" at bounding box center [213, 210] width 258 height 17
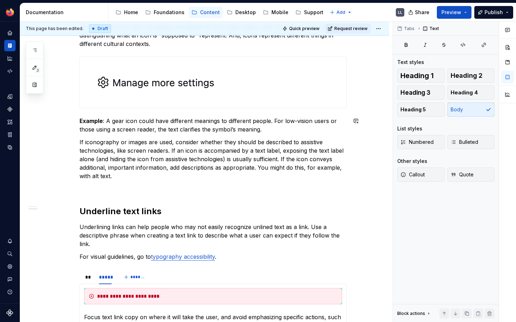
scroll to position [161, 0]
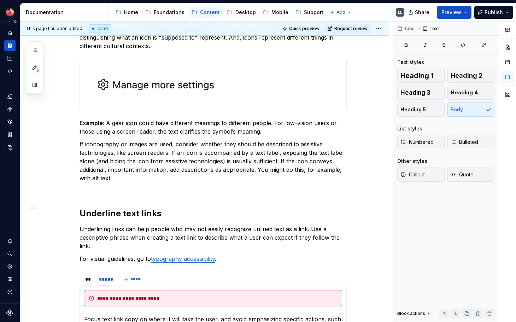
type textarea "*"
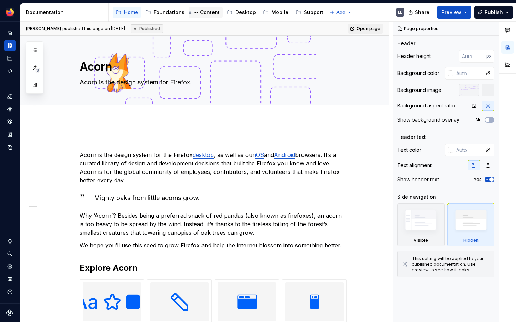
click at [206, 11] on div "Content" at bounding box center [210, 12] width 20 height 7
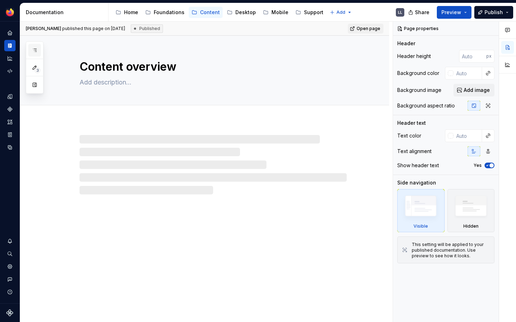
click at [35, 49] on icon "button" at bounding box center [35, 50] width 6 height 6
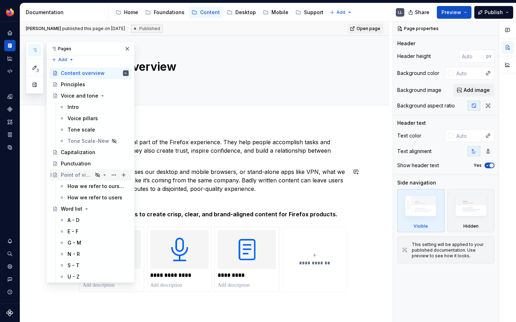
scroll to position [6, 0]
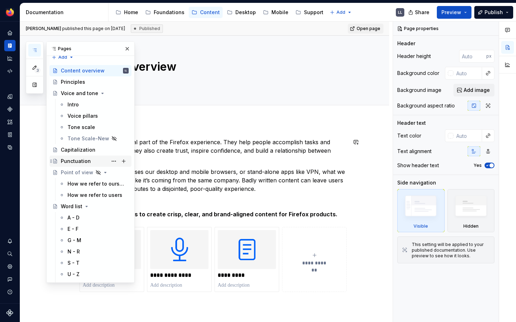
click at [73, 165] on div "Punctuation" at bounding box center [76, 161] width 30 height 7
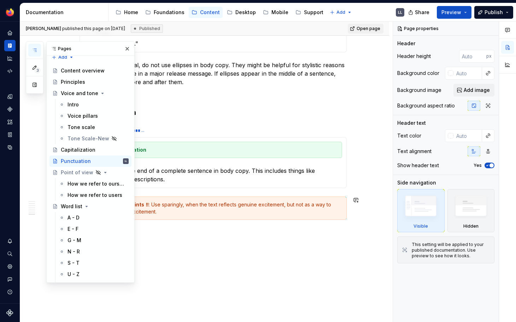
scroll to position [788, 0]
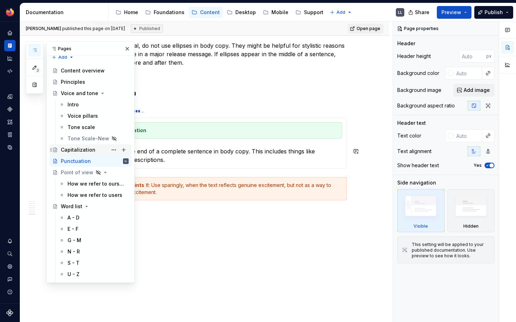
click at [93, 149] on div "Capitalization" at bounding box center [95, 150] width 68 height 10
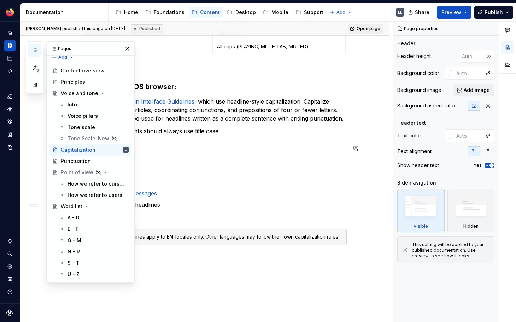
scroll to position [498, 0]
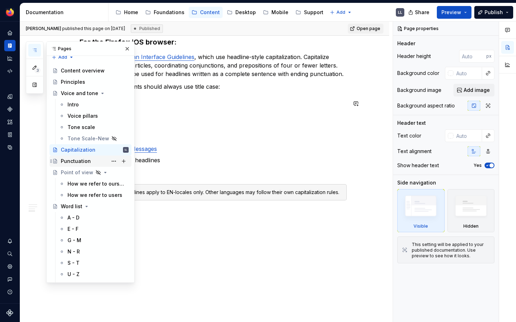
click at [71, 162] on div "Punctuation" at bounding box center [76, 161] width 30 height 7
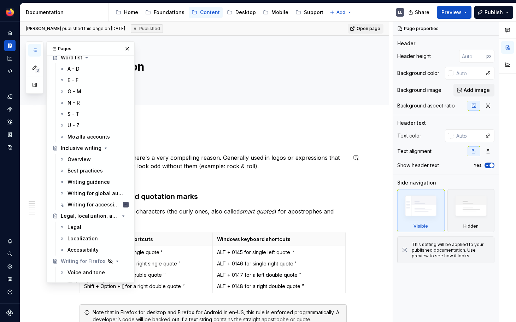
scroll to position [155, 0]
click at [87, 183] on div "Writing guidance" at bounding box center [87, 181] width 40 height 7
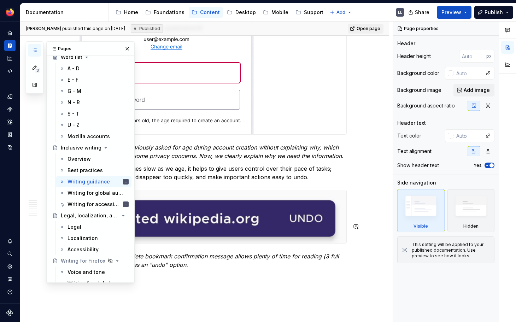
scroll to position [1138, 0]
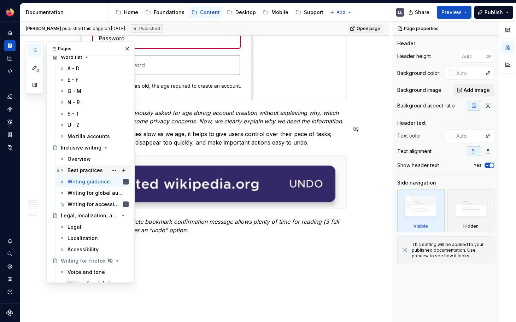
click at [87, 172] on div "Best practices" at bounding box center [84, 170] width 35 height 7
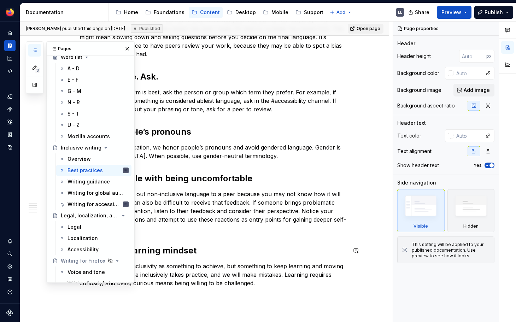
scroll to position [210, 0]
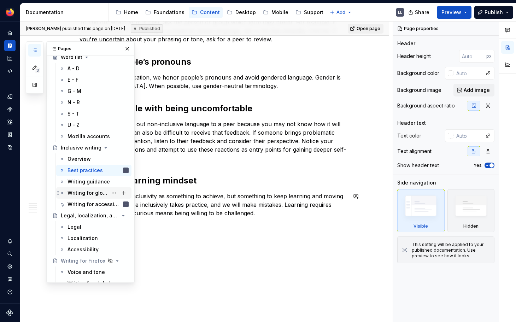
click at [94, 196] on div "Writing for global audiences" at bounding box center [87, 192] width 40 height 7
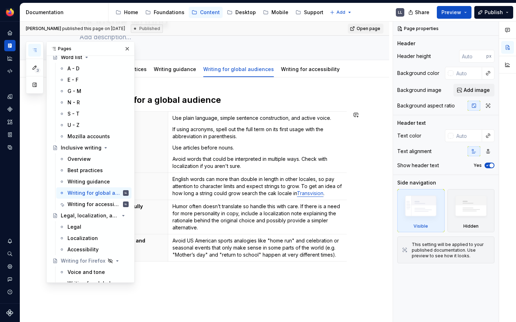
scroll to position [122, 0]
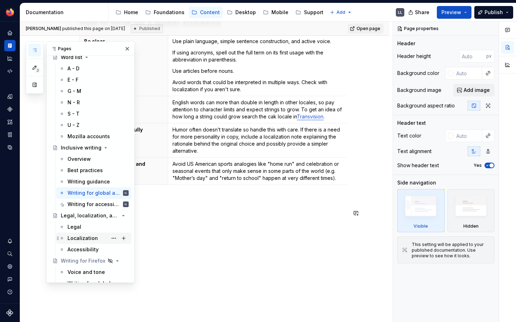
click at [97, 237] on div "Localization" at bounding box center [97, 238] width 61 height 10
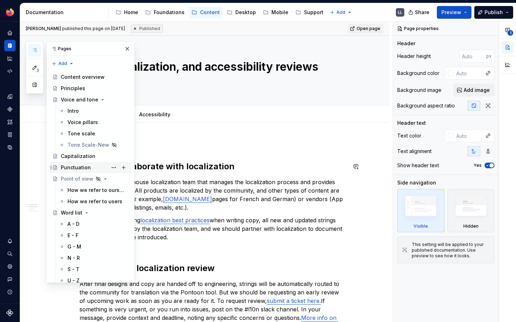
click at [85, 168] on div "Punctuation" at bounding box center [76, 167] width 30 height 7
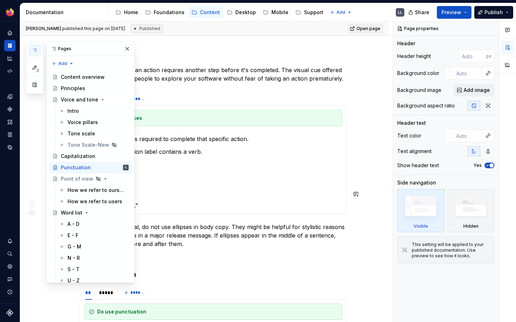
scroll to position [605, 0]
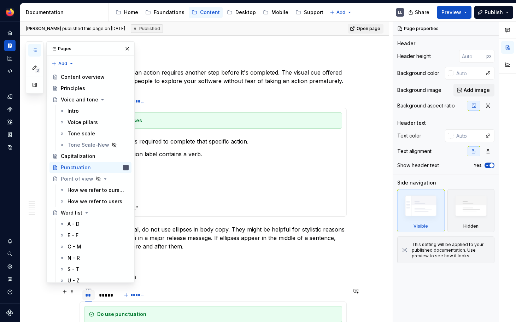
click at [90, 295] on div "**" at bounding box center [88, 294] width 7 height 7
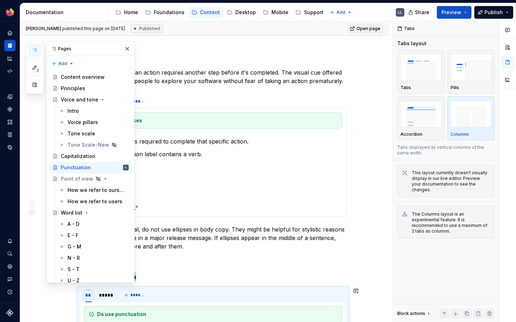
copy h3 "End punctuation"
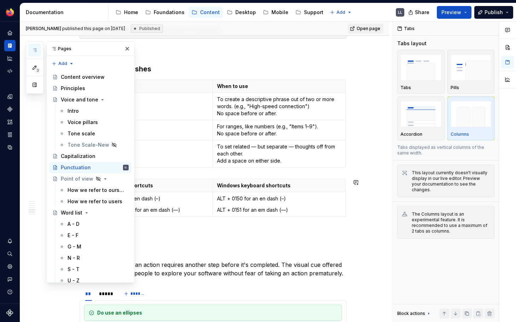
scroll to position [410, 0]
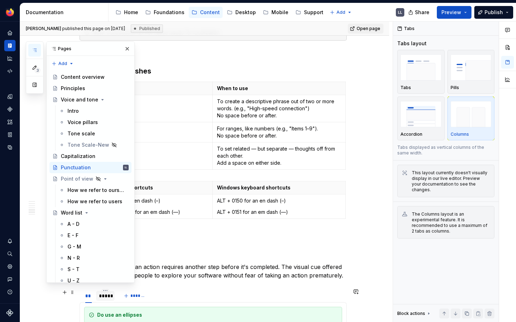
click at [109, 295] on div "*****" at bounding box center [105, 295] width 13 height 7
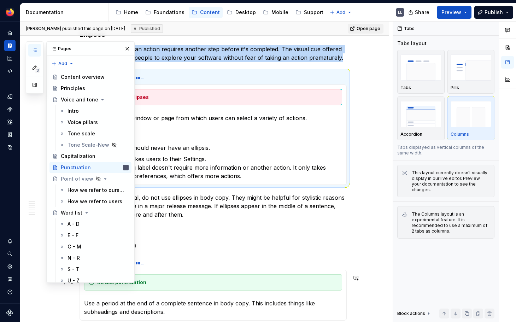
scroll to position [629, 0]
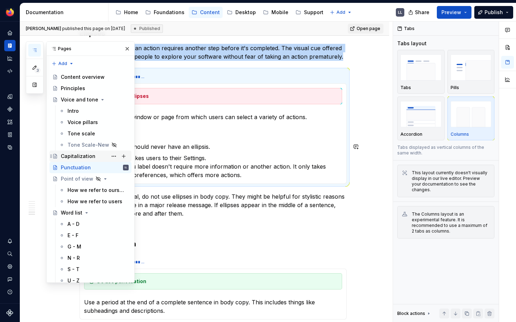
click at [91, 153] on div "Capitalization" at bounding box center [78, 156] width 35 height 7
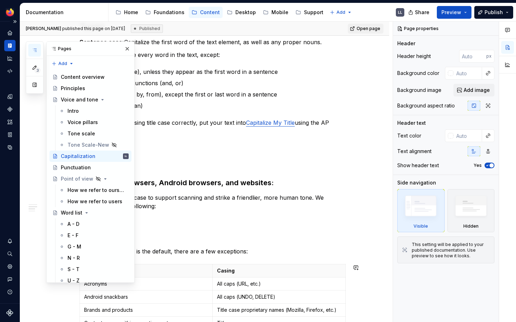
scroll to position [101, 0]
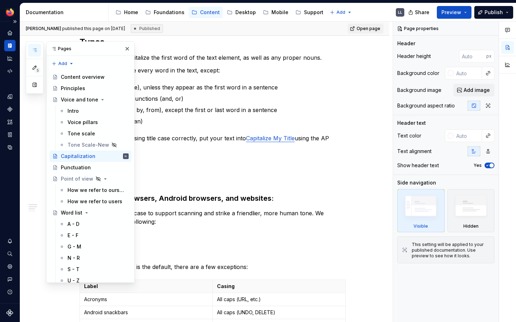
type textarea "*"
